Goal: Transaction & Acquisition: Download file/media

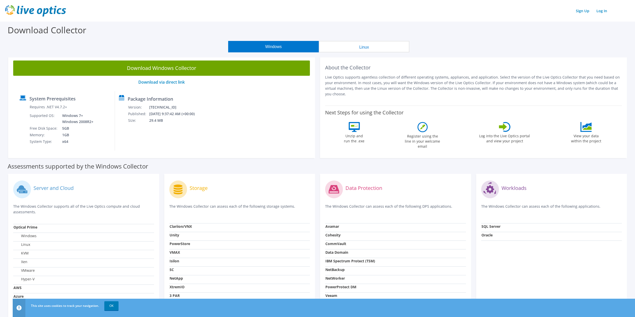
click at [370, 78] on p "Live Optics supports agentless collection of different operating systems, appli…" at bounding box center [473, 85] width 297 height 22
click at [398, 81] on p "Live Optics supports agentless collection of different operating systems, appli…" at bounding box center [473, 85] width 297 height 22
click at [384, 79] on p "Live Optics supports agentless collection of different operating systems, appli…" at bounding box center [473, 85] width 297 height 22
click at [470, 51] on div "Windows Linux" at bounding box center [319, 46] width 628 height 11
click at [384, 49] on button "Linux" at bounding box center [364, 46] width 91 height 11
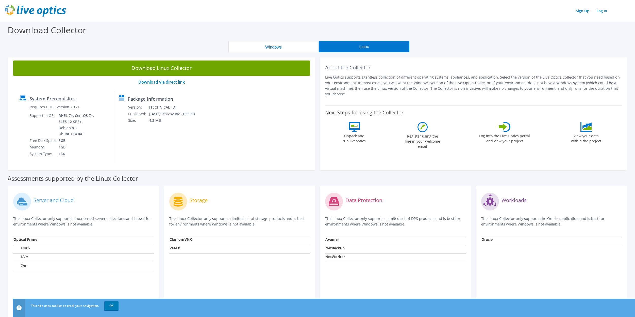
click at [311, 46] on button "Windows" at bounding box center [273, 46] width 91 height 11
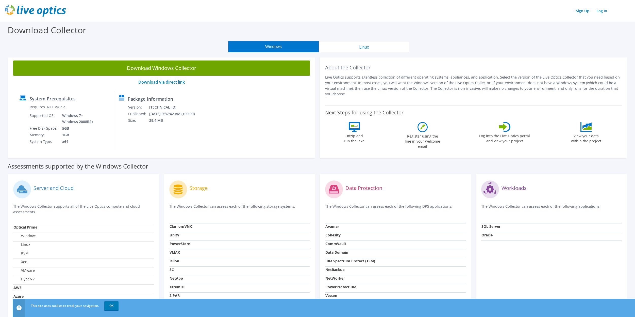
click at [378, 47] on button "Linux" at bounding box center [364, 46] width 91 height 11
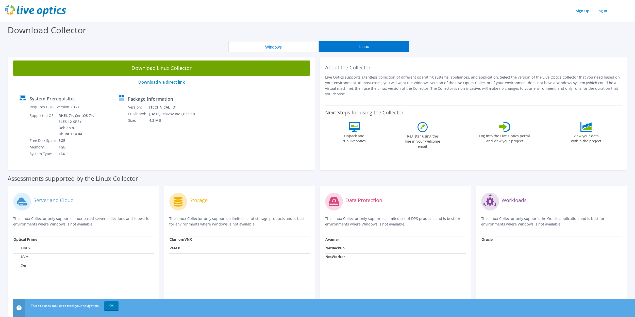
click at [319, 159] on div "About the Collector Live Optics supports agentless collection of different oper…" at bounding box center [474, 112] width 312 height 115
click at [291, 45] on button "Windows" at bounding box center [273, 46] width 91 height 11
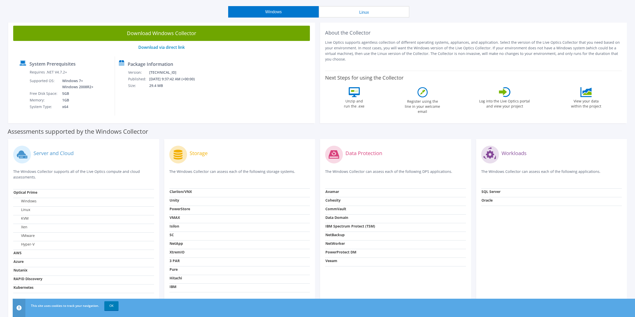
scroll to position [61, 0]
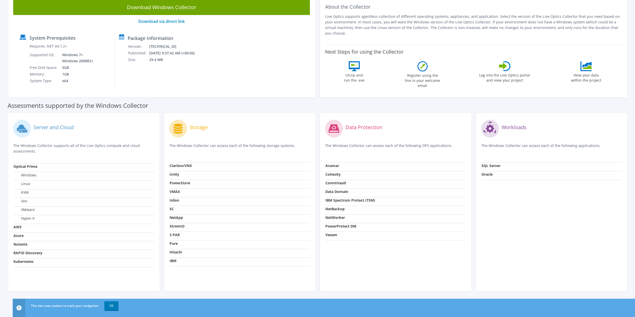
click at [161, 230] on div "Server and Cloud The Windows Collector supports all of the Live Optics compute …" at bounding box center [84, 202] width 156 height 178
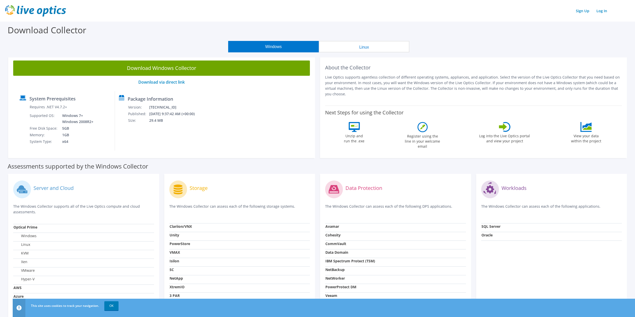
click at [375, 69] on h2 "About the Collector" at bounding box center [473, 67] width 297 height 6
click at [373, 74] on p "Live Optics supports agentless collection of different operating systems, appli…" at bounding box center [473, 85] width 297 height 22
click at [373, 79] on p "Live Optics supports agentless collection of different operating systems, appli…" at bounding box center [473, 85] width 297 height 22
click at [371, 78] on p "Live Optics supports agentless collection of different operating systems, appli…" at bounding box center [473, 85] width 297 height 22
click at [379, 83] on p "Live Optics supports agentless collection of different operating systems, appli…" at bounding box center [473, 85] width 297 height 22
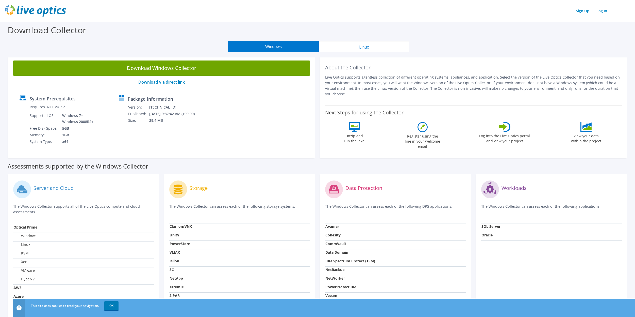
click at [156, 113] on td "[DATE] 9:37:42 AM (+00:00)" at bounding box center [175, 113] width 53 height 7
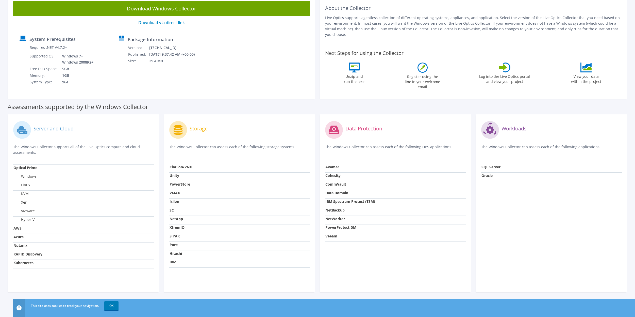
scroll to position [61, 0]
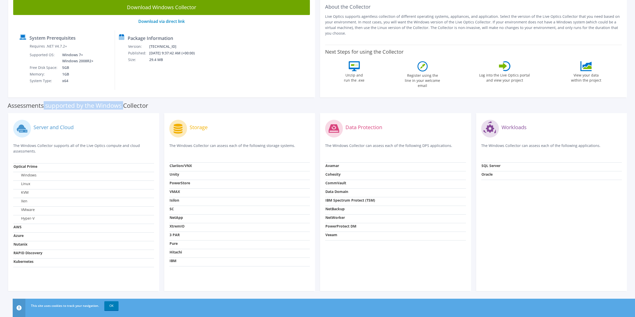
drag, startPoint x: 45, startPoint y: 106, endPoint x: 132, endPoint y: 107, distance: 86.8
click at [131, 107] on label "Assessments supported by the Windows Collector" at bounding box center [78, 105] width 141 height 5
click at [134, 107] on label "Assessments supported by the Windows Collector" at bounding box center [78, 105] width 141 height 5
drag, startPoint x: 157, startPoint y: 106, endPoint x: 67, endPoint y: 106, distance: 90.1
click at [67, 106] on div "Assessments supported by the Windows Collector" at bounding box center [318, 104] width 620 height 13
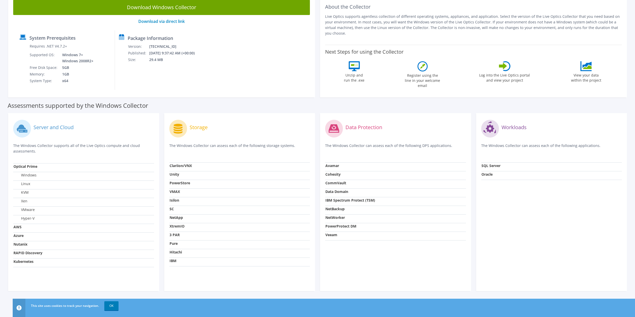
drag, startPoint x: 67, startPoint y: 106, endPoint x: 61, endPoint y: 107, distance: 5.3
click at [61, 107] on label "Assessments supported by the Windows Collector" at bounding box center [78, 105] width 141 height 5
drag, startPoint x: 22, startPoint y: 262, endPoint x: 39, endPoint y: 261, distance: 16.8
click at [39, 261] on td "Kubernetes" at bounding box center [83, 262] width 141 height 9
drag, startPoint x: 39, startPoint y: 261, endPoint x: 98, endPoint y: 265, distance: 59.3
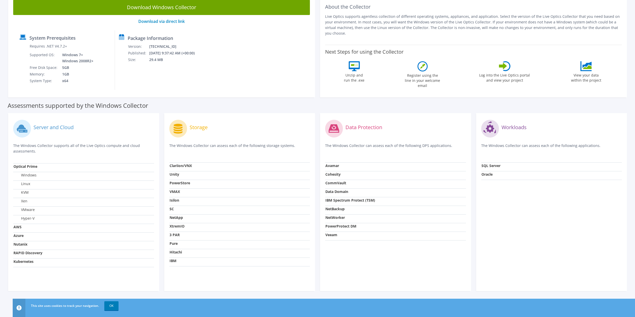
click at [98, 265] on td "Kubernetes" at bounding box center [83, 262] width 141 height 9
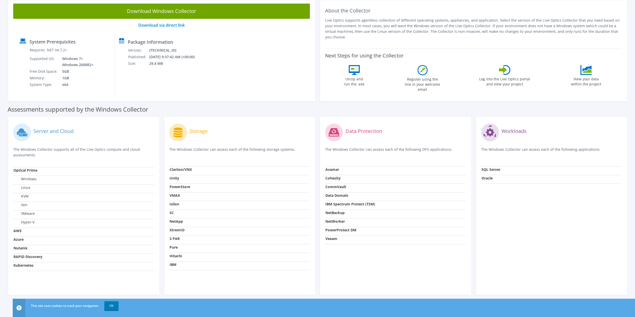
scroll to position [0, 0]
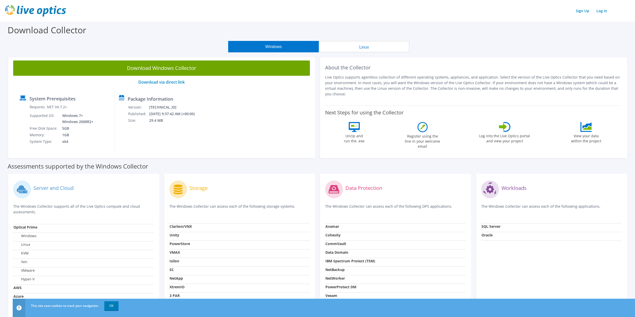
click at [391, 86] on p "Live Optics supports agentless collection of different operating systems, appli…" at bounding box center [473, 85] width 297 height 22
click at [408, 83] on p "Live Optics supports agentless collection of different operating systems, appli…" at bounding box center [473, 85] width 297 height 22
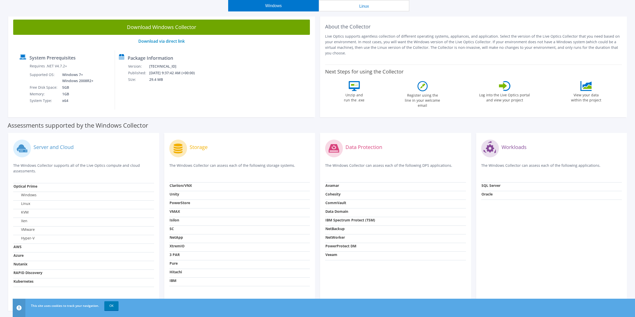
scroll to position [61, 0]
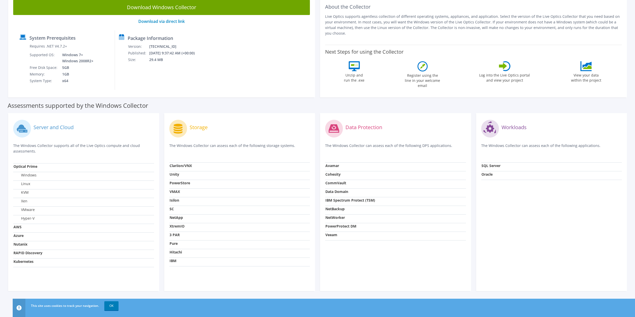
click at [319, 105] on div "Assessments supported by the Windows Collector" at bounding box center [318, 104] width 620 height 13
click at [316, 112] on div "Server and Cloud The Windows Collector supports all of the Live Optics compute …" at bounding box center [318, 201] width 624 height 183
click at [316, 105] on div "Assessments supported by the Windows Collector" at bounding box center [318, 104] width 620 height 13
click at [220, 101] on div "Assessments supported by the Windows Collector" at bounding box center [318, 104] width 620 height 13
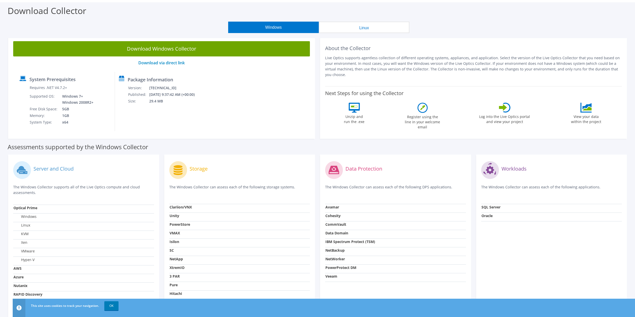
scroll to position [0, 0]
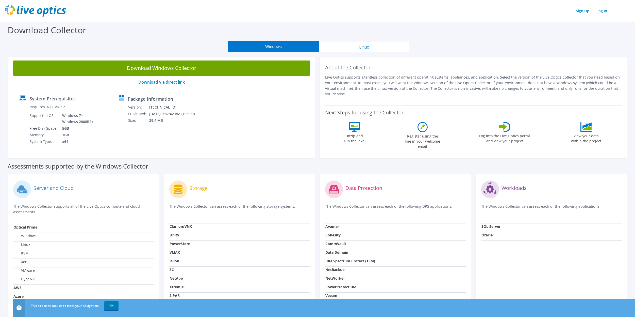
click at [409, 86] on p "Live Optics supports agentless collection of different operating systems, appli…" at bounding box center [473, 85] width 297 height 22
click at [409, 80] on p "Live Optics supports agentless collection of different operating systems, appli…" at bounding box center [473, 85] width 297 height 22
drag, startPoint x: 394, startPoint y: 85, endPoint x: 432, endPoint y: 85, distance: 37.6
click at [429, 85] on p "Live Optics supports agentless collection of different operating systems, appli…" at bounding box center [473, 85] width 297 height 22
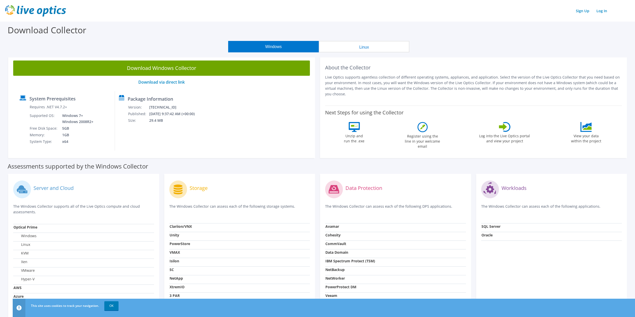
drag, startPoint x: 432, startPoint y: 85, endPoint x: 453, endPoint y: 86, distance: 21.1
click at [443, 85] on p "Live Optics supports agentless collection of different operating systems, appli…" at bounding box center [473, 85] width 297 height 22
drag, startPoint x: 499, startPoint y: 84, endPoint x: 533, endPoint y: 83, distance: 33.8
click at [530, 83] on p "Live Optics supports agentless collection of different operating systems, appli…" at bounding box center [473, 85] width 297 height 22
drag, startPoint x: 533, startPoint y: 83, endPoint x: 453, endPoint y: 89, distance: 79.9
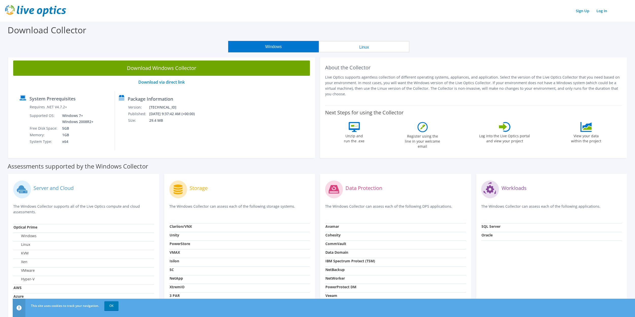
click at [456, 89] on p "Live Optics supports agentless collection of different operating systems, appli…" at bounding box center [473, 85] width 297 height 22
click at [375, 84] on p "Live Optics supports agentless collection of different operating systems, appli…" at bounding box center [473, 85] width 297 height 22
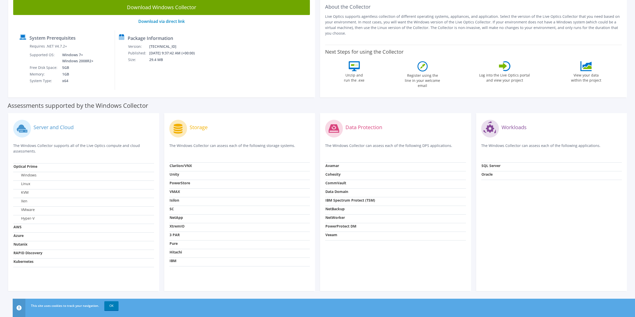
click at [318, 168] on div "Data Protection The Windows Collector can assess each of the following DPS appl…" at bounding box center [396, 202] width 156 height 178
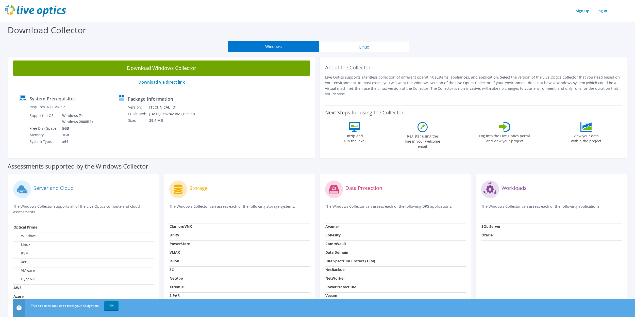
click at [397, 82] on p "Live Optics supports agentless collection of different operating systems, appli…" at bounding box center [473, 85] width 297 height 22
click at [375, 79] on p "Live Optics supports agentless collection of different operating systems, appli…" at bounding box center [473, 85] width 297 height 22
click at [365, 79] on p "Live Optics supports agentless collection of different operating systems, appli…" at bounding box center [473, 85] width 297 height 22
click at [373, 87] on p "Live Optics supports agentless collection of different operating systems, appli…" at bounding box center [473, 85] width 297 height 22
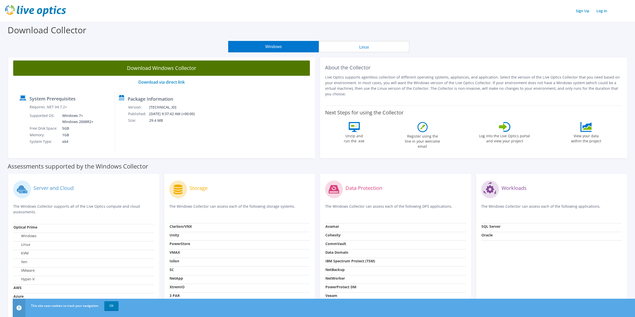
click at [171, 69] on link "Download Windows Collector" at bounding box center [161, 67] width 297 height 15
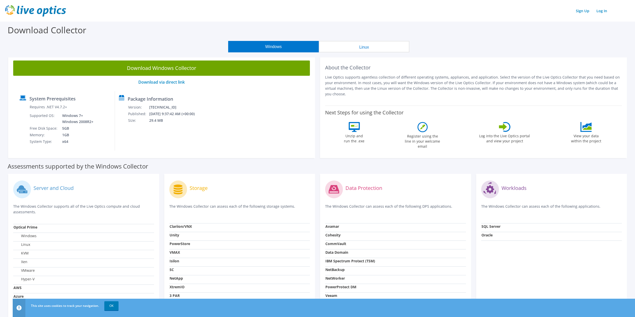
click at [412, 83] on p "Live Optics supports agentless collection of different operating systems, appli…" at bounding box center [473, 85] width 297 height 22
click at [484, 83] on p "Live Optics supports agentless collection of different operating systems, appli…" at bounding box center [473, 85] width 297 height 22
click at [432, 79] on p "Live Optics supports agentless collection of different operating systems, appli…" at bounding box center [473, 85] width 297 height 22
click at [387, 78] on p "Live Optics supports agentless collection of different operating systems, appli…" at bounding box center [473, 85] width 297 height 22
click at [371, 75] on p "Live Optics supports agentless collection of different operating systems, appli…" at bounding box center [473, 85] width 297 height 22
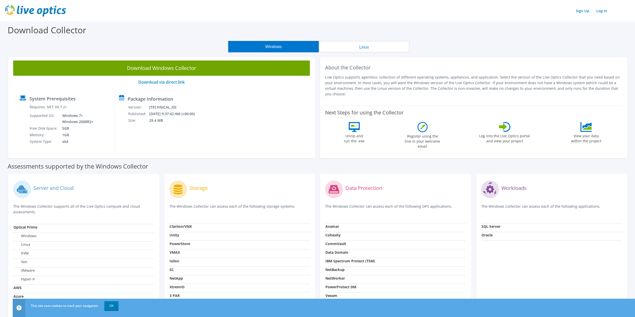
click at [369, 45] on button "Linux" at bounding box center [364, 46] width 91 height 11
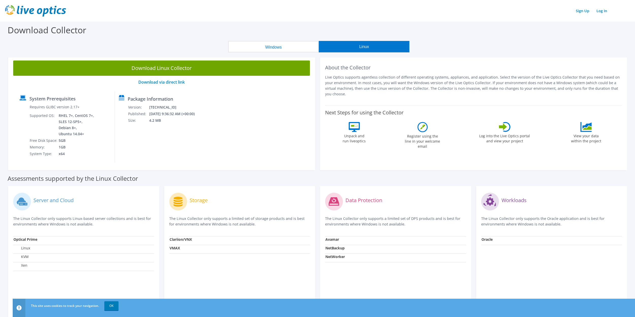
click at [287, 46] on button "Windows" at bounding box center [273, 46] width 91 height 11
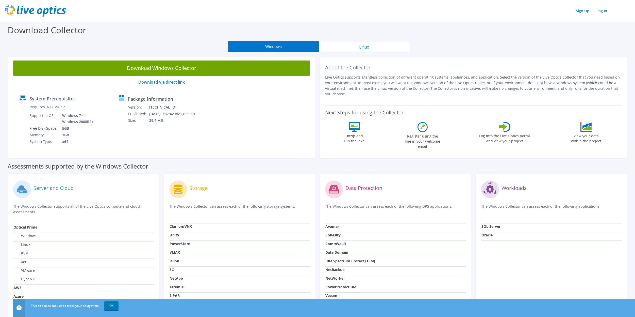
click at [368, 46] on button "Linux" at bounding box center [364, 46] width 91 height 11
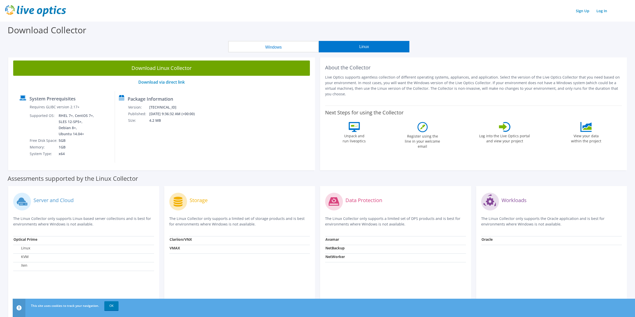
click at [315, 44] on button "Windows" at bounding box center [273, 46] width 91 height 11
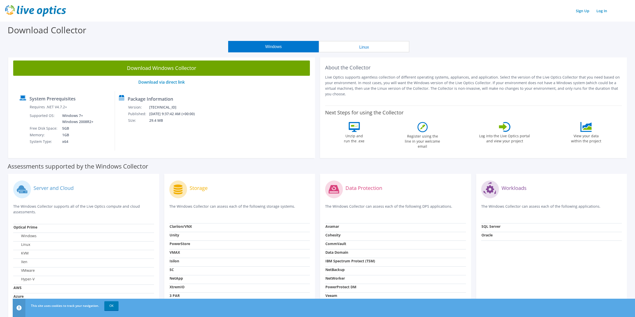
click at [388, 79] on p "Live Optics supports agentless collection of different operating systems, appli…" at bounding box center [473, 85] width 297 height 22
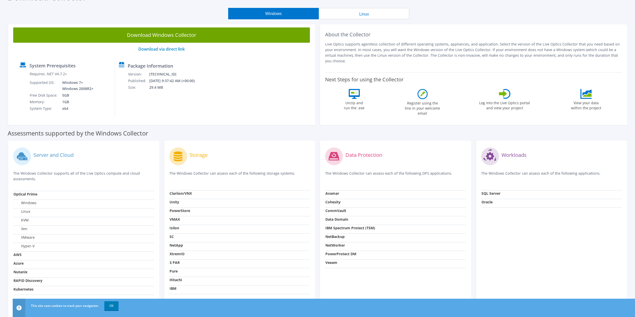
scroll to position [61, 0]
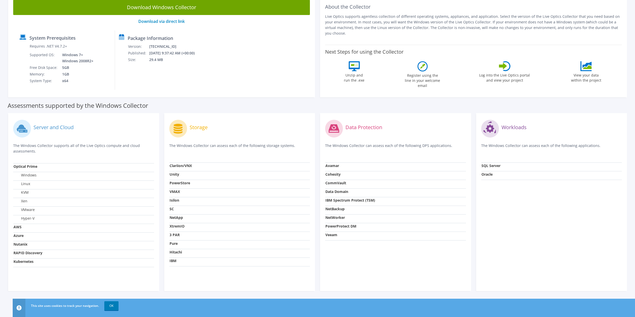
click at [103, 147] on p "The Windows Collector supports all of the Live Optics compute and cloud assessm…" at bounding box center [83, 148] width 141 height 11
click at [104, 147] on p "The Windows Collector supports all of the Live Optics compute and cloud assessm…" at bounding box center [83, 148] width 141 height 11
click at [407, 144] on p "The Windows Collector can assess each of the following DPS applications." at bounding box center [395, 148] width 141 height 10
click at [422, 145] on p "The Windows Collector can assess each of the following DPS applications." at bounding box center [395, 148] width 141 height 10
click at [387, 145] on p "The Windows Collector can assess each of the following DPS applications." at bounding box center [395, 148] width 141 height 10
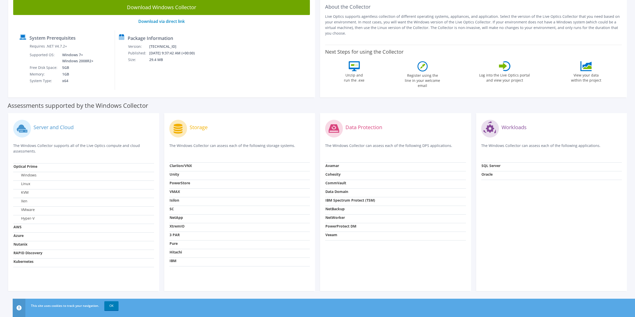
click at [318, 157] on div "Data Protection The Windows Collector can assess each of the following DPS appl…" at bounding box center [396, 202] width 156 height 178
drag, startPoint x: 511, startPoint y: 25, endPoint x: 575, endPoint y: 21, distance: 64.4
click at [574, 21] on p "Live Optics supports agentless collection of different operating systems, appli…" at bounding box center [473, 25] width 297 height 22
drag, startPoint x: 575, startPoint y: 21, endPoint x: 508, endPoint y: 24, distance: 67.9
click at [508, 24] on p "Live Optics supports agentless collection of different operating systems, appli…" at bounding box center [473, 25] width 297 height 22
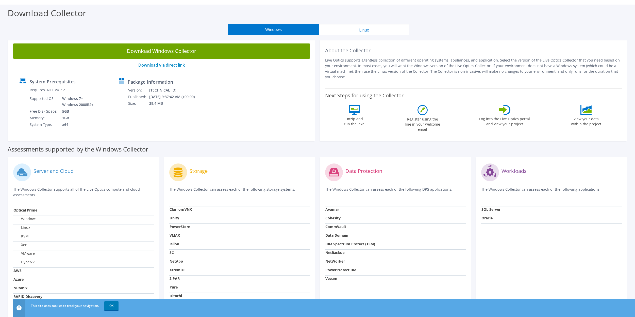
scroll to position [0, 0]
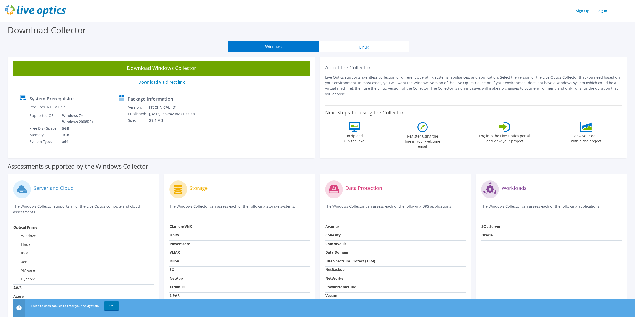
click at [401, 79] on p "Live Optics supports agentless collection of different operating systems, appli…" at bounding box center [473, 85] width 297 height 22
click at [426, 81] on p "Live Optics supports agentless collection of different operating systems, appli…" at bounding box center [473, 85] width 297 height 22
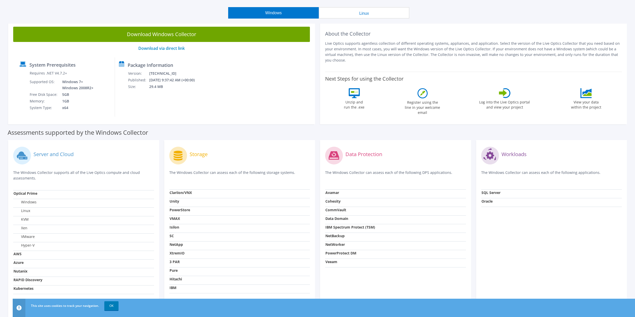
scroll to position [61, 0]
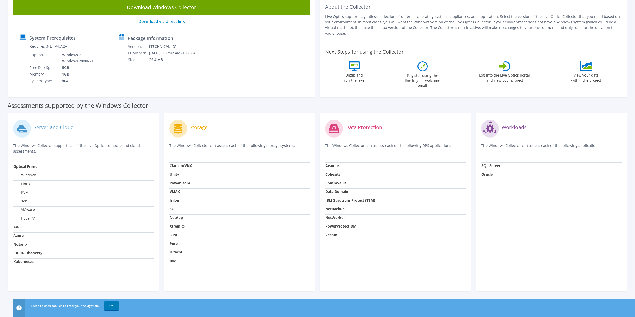
click at [318, 123] on div "Data Protection The Windows Collector can assess each of the following DPS appl…" at bounding box center [396, 202] width 156 height 178
drag, startPoint x: 318, startPoint y: 123, endPoint x: 318, endPoint y: 118, distance: 4.8
click at [318, 118] on div "Data Protection The Windows Collector can assess each of the following DPS appl…" at bounding box center [396, 202] width 156 height 178
drag, startPoint x: 368, startPoint y: 127, endPoint x: 377, endPoint y: 126, distance: 8.7
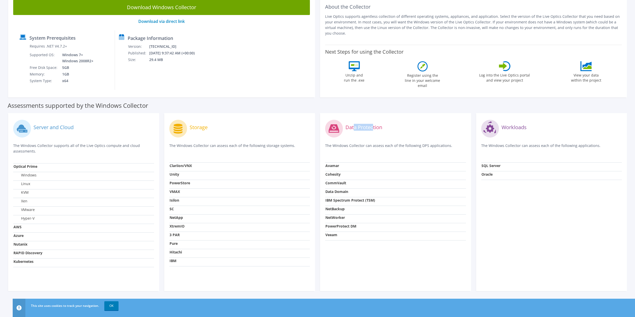
click at [375, 126] on label "Data Protection" at bounding box center [364, 127] width 37 height 5
drag, startPoint x: 377, startPoint y: 126, endPoint x: 366, endPoint y: 146, distance: 23.1
click at [366, 146] on p "The Windows Collector can assess each of the following DPS applications." at bounding box center [395, 148] width 141 height 10
drag, startPoint x: 358, startPoint y: 146, endPoint x: 399, endPoint y: 142, distance: 42.1
click at [397, 142] on div "Data Protection The Windows Collector can assess each of the following DPS appl…" at bounding box center [395, 140] width 141 height 44
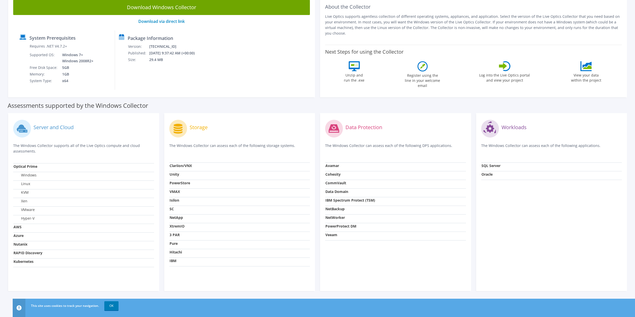
drag, startPoint x: 399, startPoint y: 142, endPoint x: 409, endPoint y: 146, distance: 10.2
click at [409, 146] on p "The Windows Collector can assess each of the following DPS applications." at bounding box center [395, 148] width 141 height 10
click at [319, 106] on div "Assessments supported by the Windows Collector" at bounding box center [318, 104] width 620 height 13
click at [317, 116] on div "Storage The Windows Collector can assess each of the following storage systems.…" at bounding box center [240, 202] width 156 height 178
click at [356, 278] on div "Data Protection The Windows Collector can assess each of the following DPS appl…" at bounding box center [395, 202] width 151 height 178
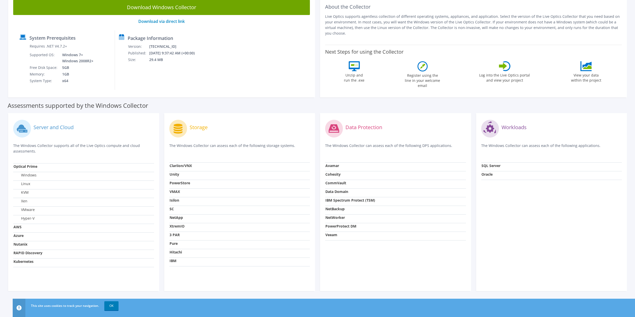
click at [162, 135] on div "Storage The Windows Collector can assess each of the following storage systems.…" at bounding box center [240, 202] width 156 height 178
